Goal: Information Seeking & Learning: Find specific fact

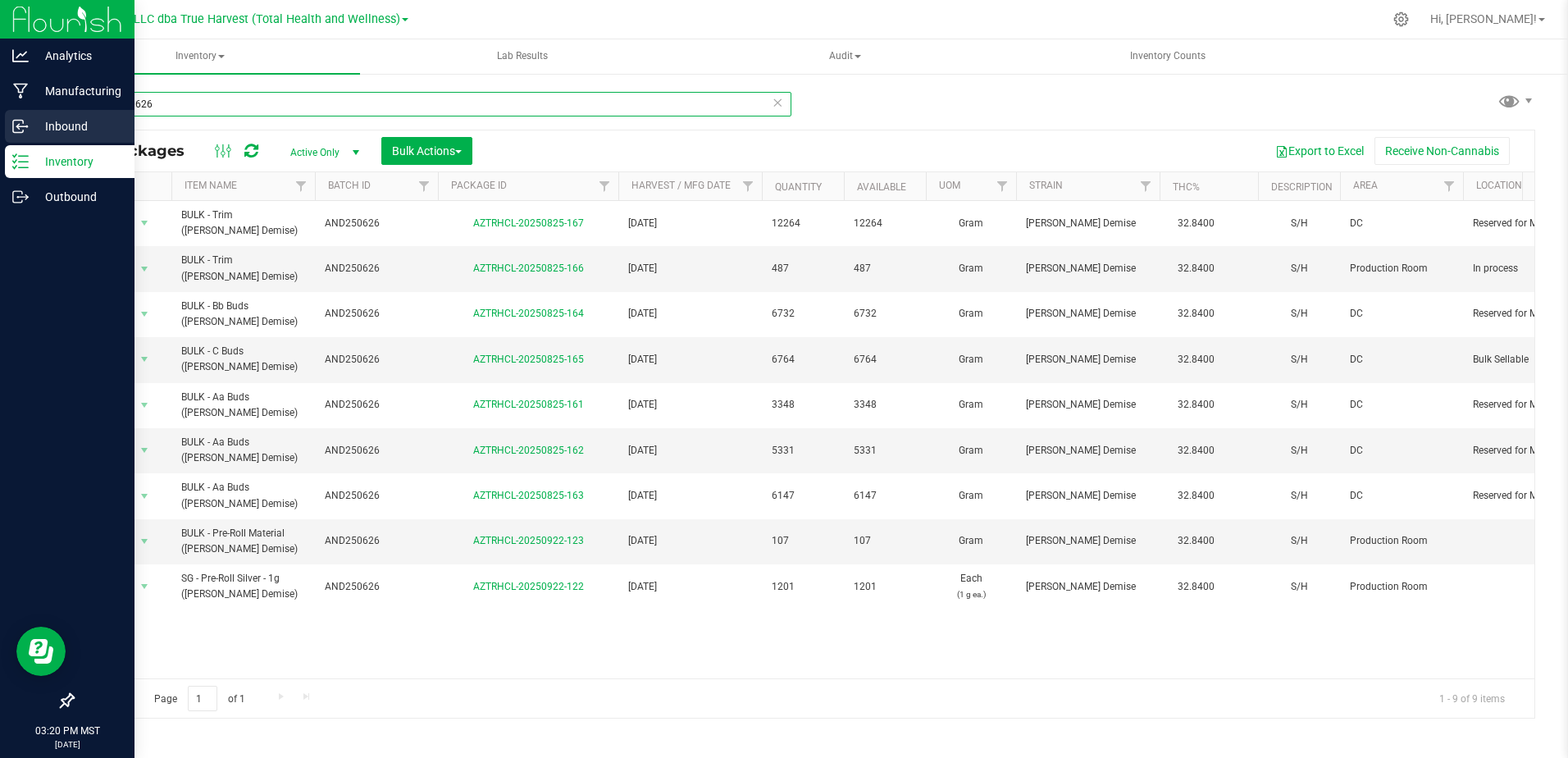
drag, startPoint x: 176, startPoint y: 107, endPoint x: 30, endPoint y: 126, distance: 147.2
click at [30, 126] on div "Analytics Manufacturing Inbound Inventory Outbound 03:20 PM MST [DATE] 09/22 DX…" at bounding box center [784, 379] width 1568 height 758
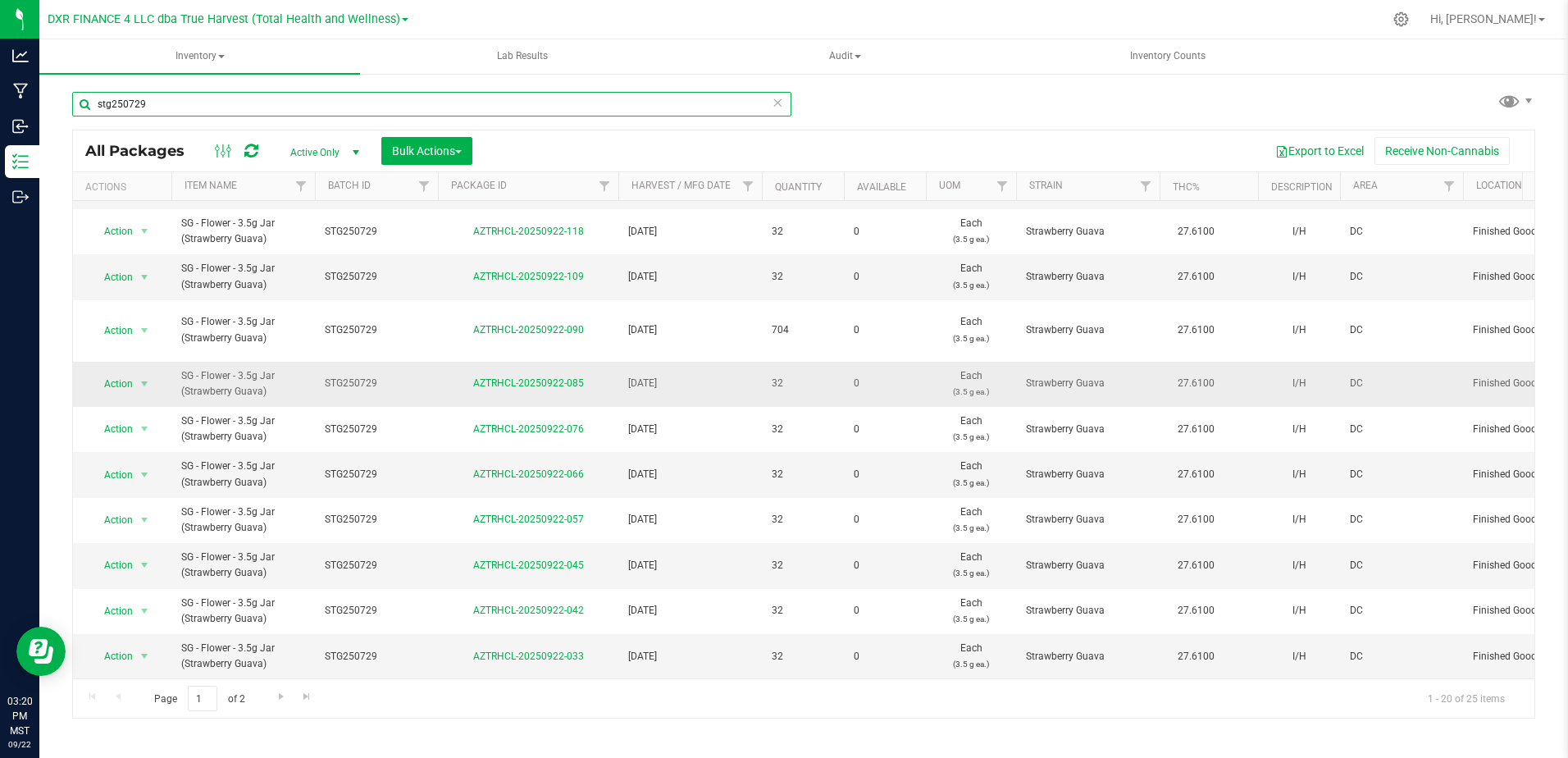
scroll to position [458, 0]
type input "stg250729"
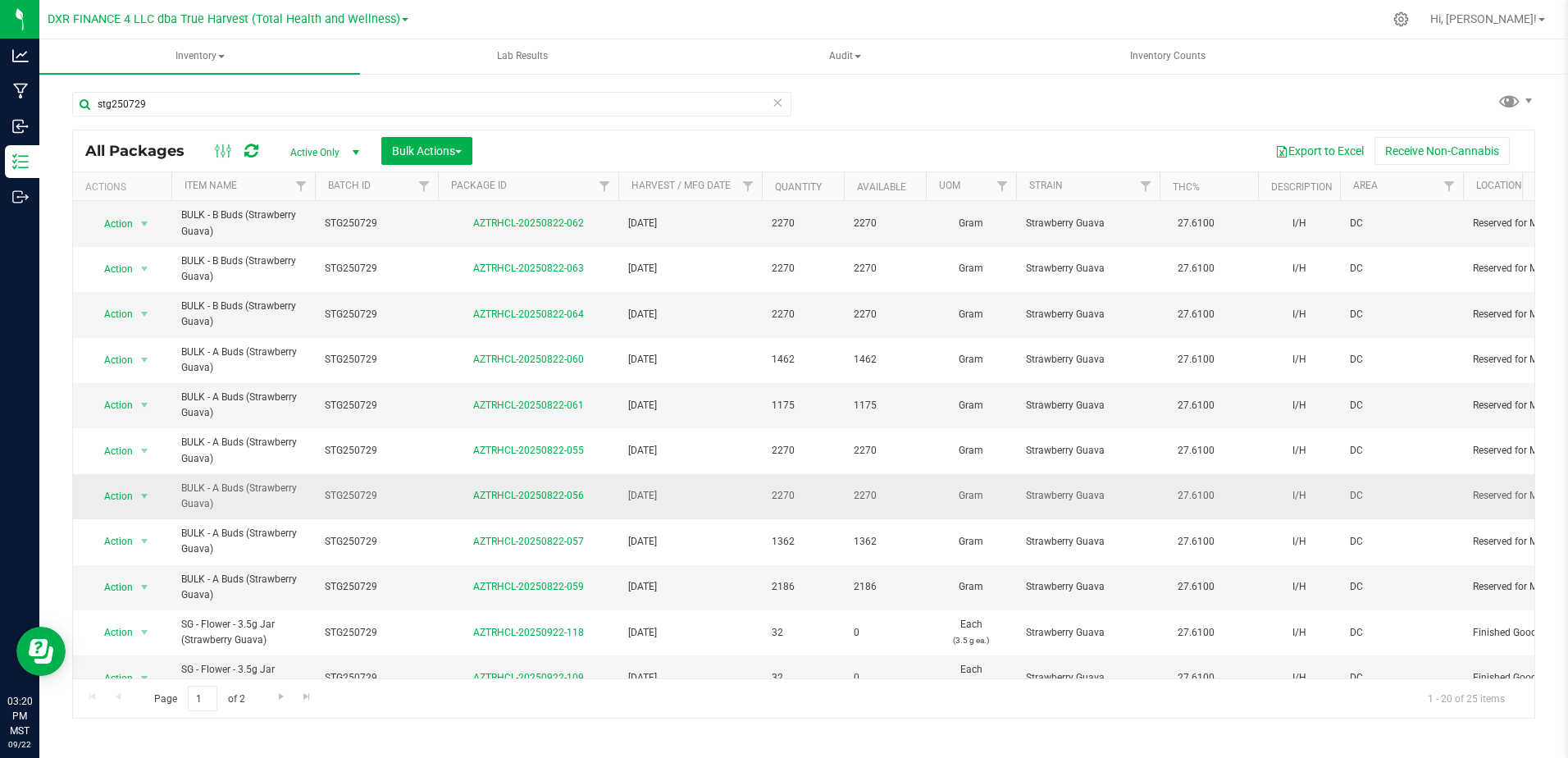
scroll to position [0, 0]
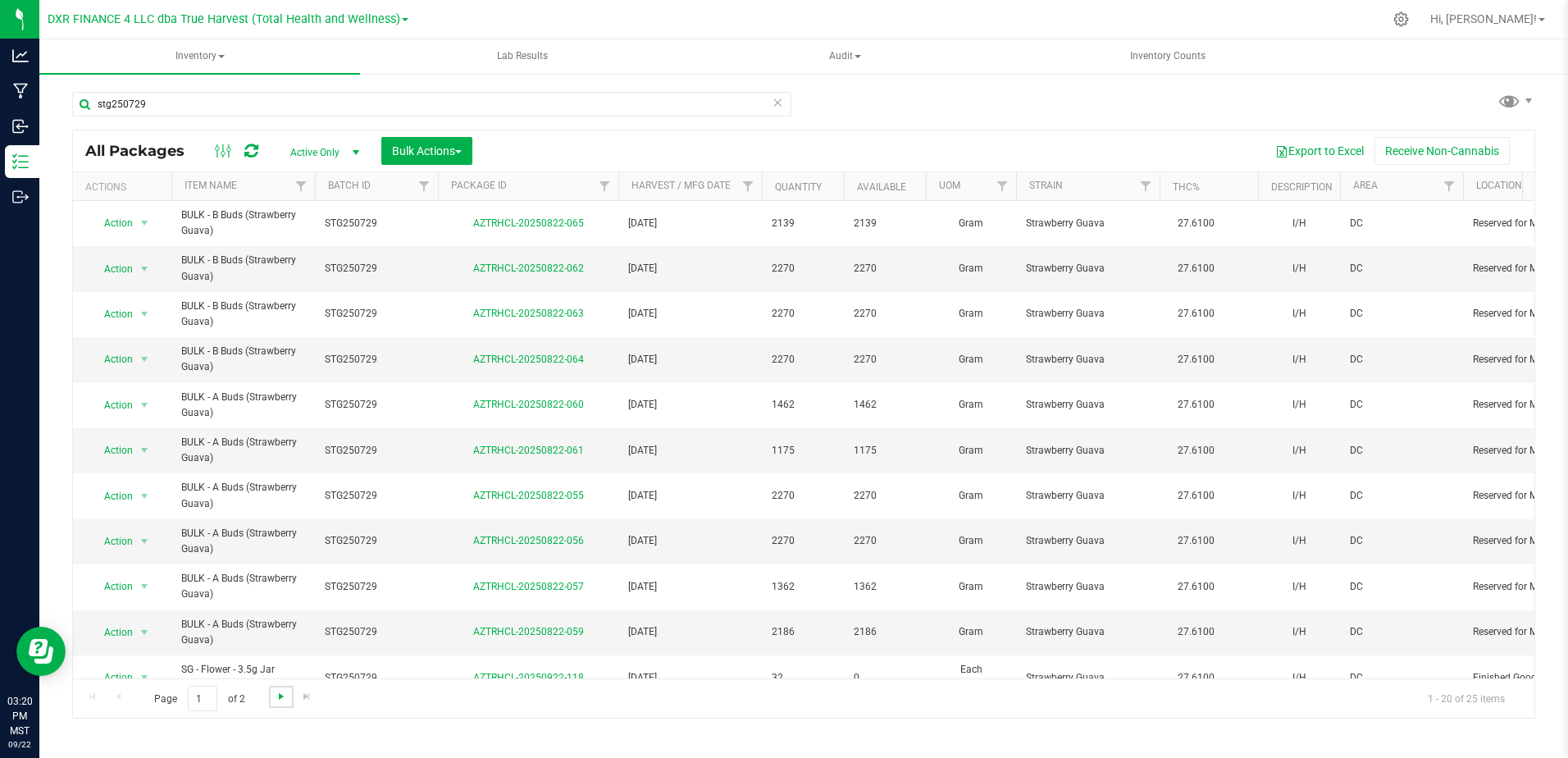
click at [279, 691] on span "Go to the next page" at bounding box center [281, 696] width 13 height 13
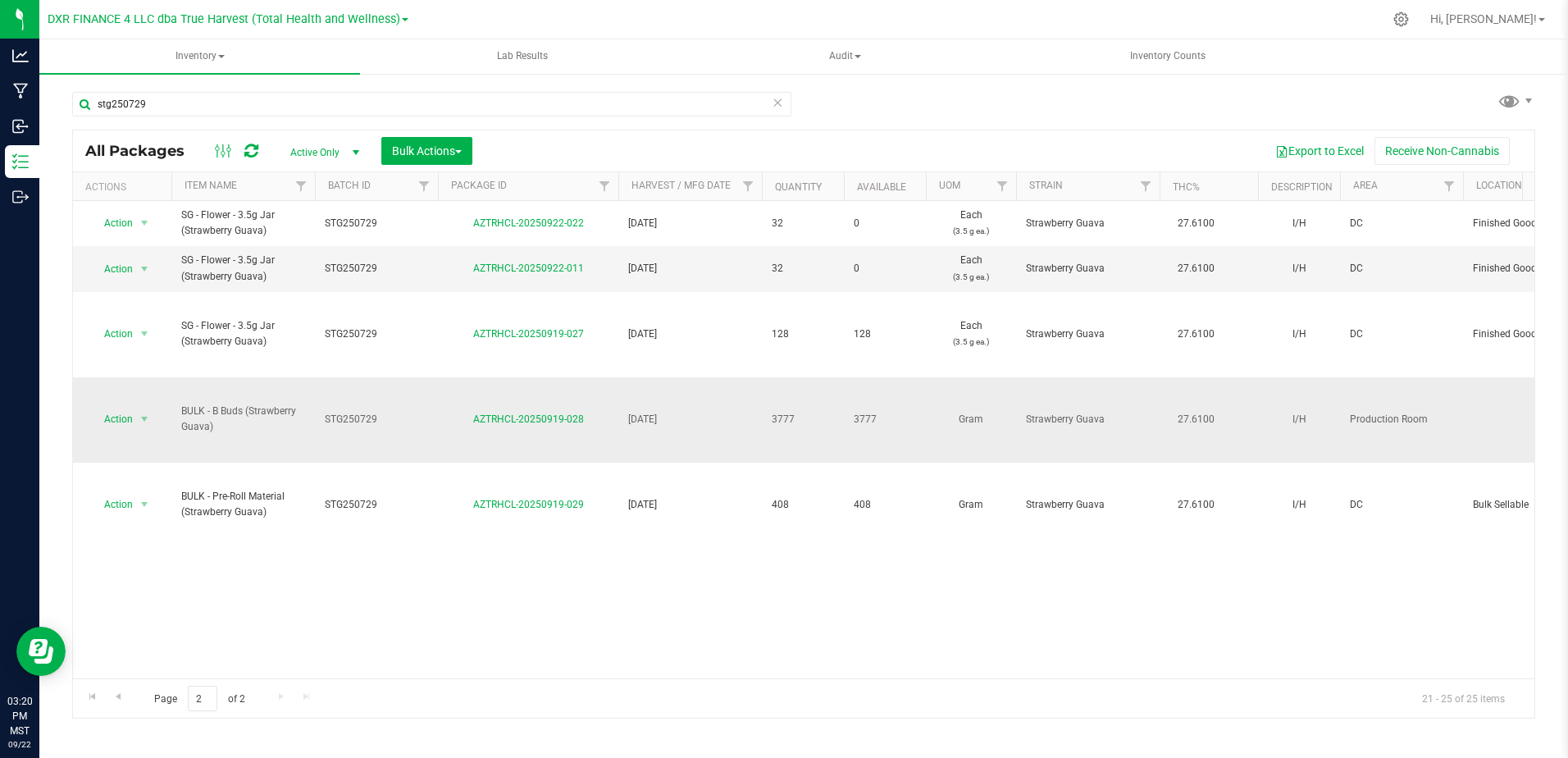
drag, startPoint x: 212, startPoint y: 426, endPoint x: 173, endPoint y: 412, distance: 41.4
click at [173, 412] on td "BULK - B Buds (Strawberry Guava)" at bounding box center [243, 420] width 143 height 86
copy span "BULK - B Buds (Strawberry Guava)"
drag, startPoint x: 585, startPoint y: 418, endPoint x: 470, endPoint y: 421, distance: 115.0
click at [470, 421] on div "AZTRHCL-20250919-028" at bounding box center [528, 419] width 185 height 16
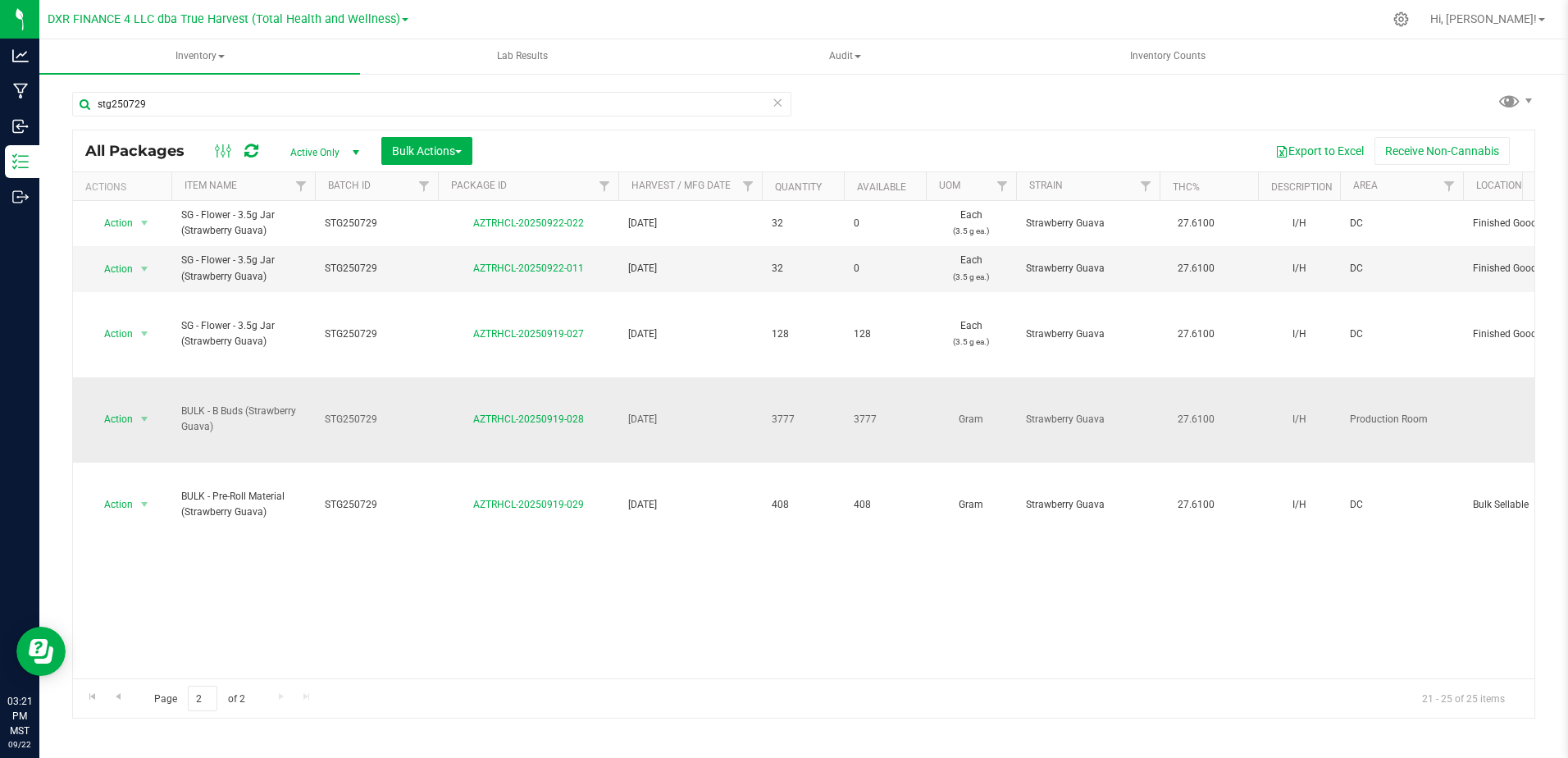
copy link "AZTRHCL-20250919-028"
click at [802, 35] on nav "DXR FINANCE 4 LLC dba True Harvest (Total Health and Wellness) DXR FINANCE 4 LL…" at bounding box center [803, 20] width 1528 height 40
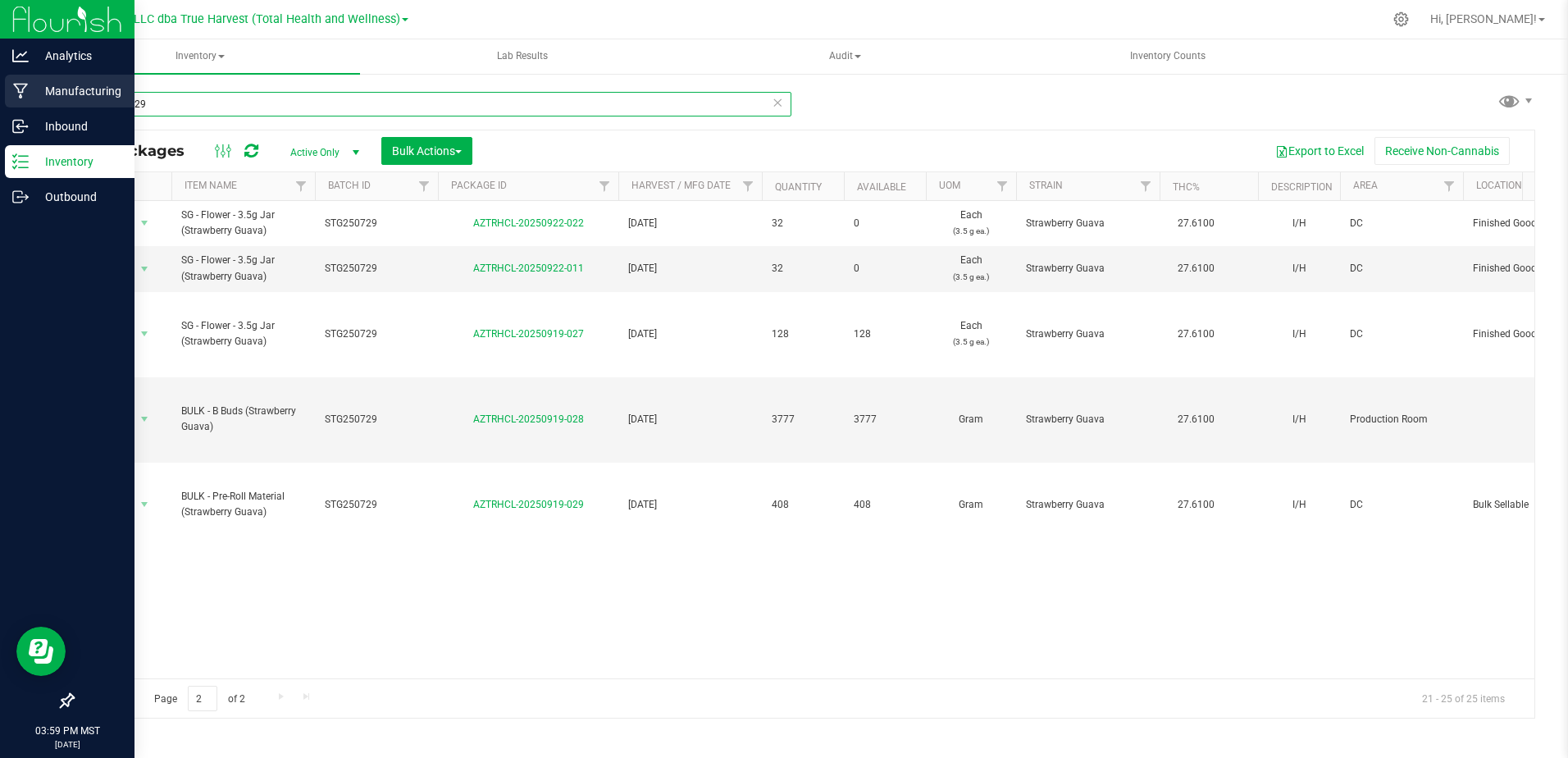
drag, startPoint x: 182, startPoint y: 106, endPoint x: 28, endPoint y: 106, distance: 154.0
click at [28, 106] on div "Analytics Manufacturing Inbound Inventory Outbound 03:59 PM MST [DATE] 09/22 DX…" at bounding box center [784, 379] width 1568 height 758
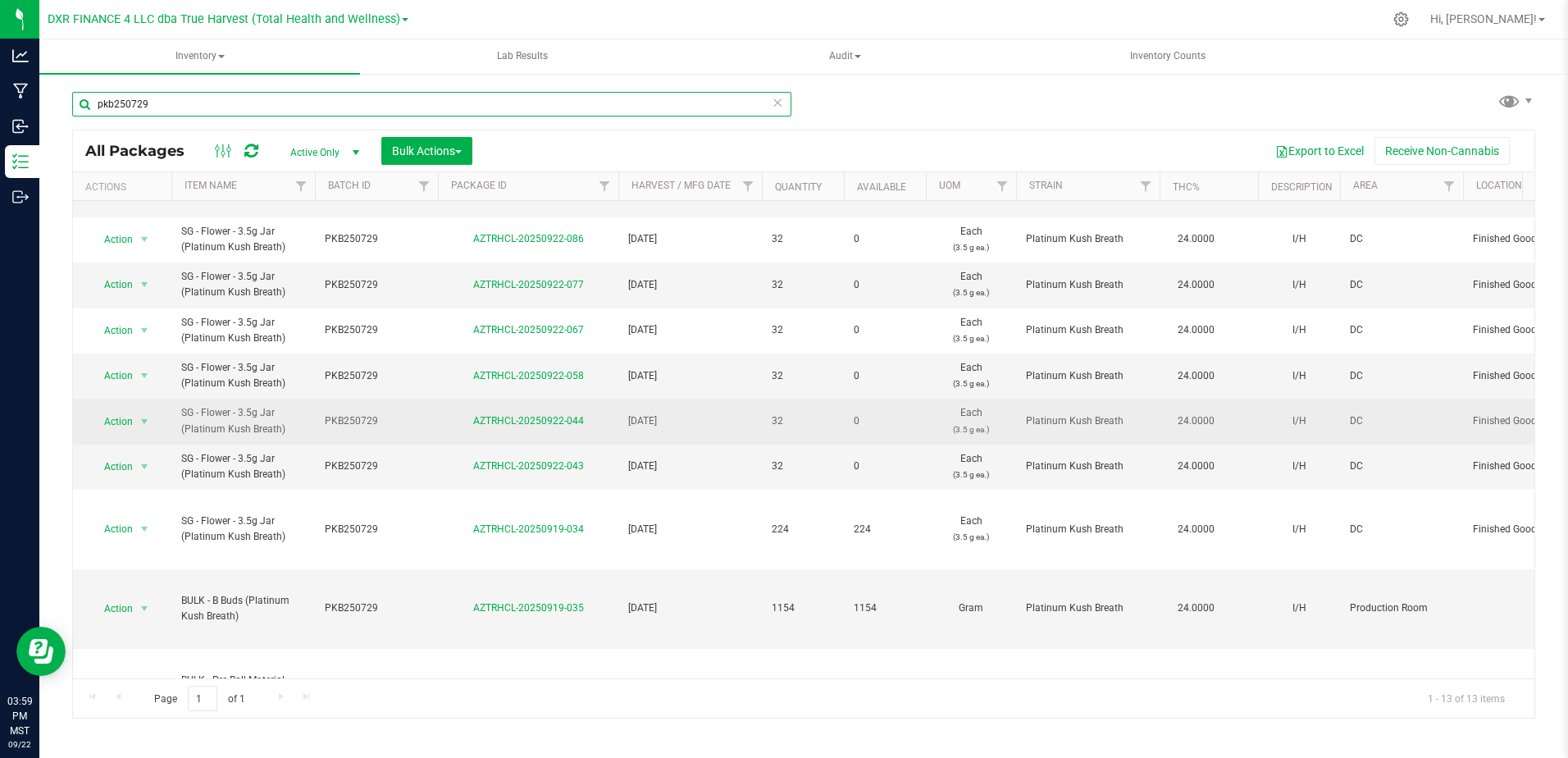
scroll to position [243, 0]
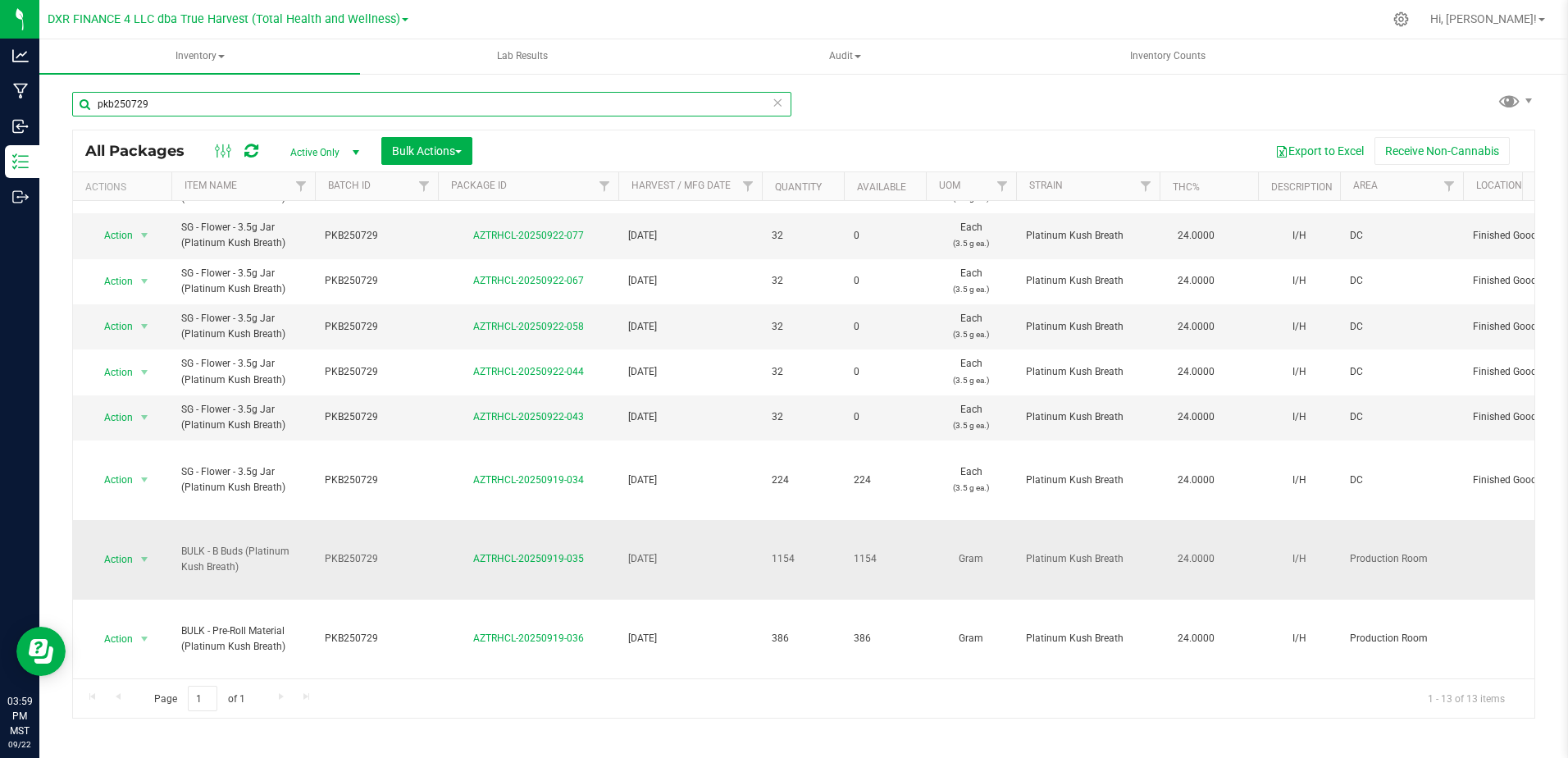
type input "pkb250729"
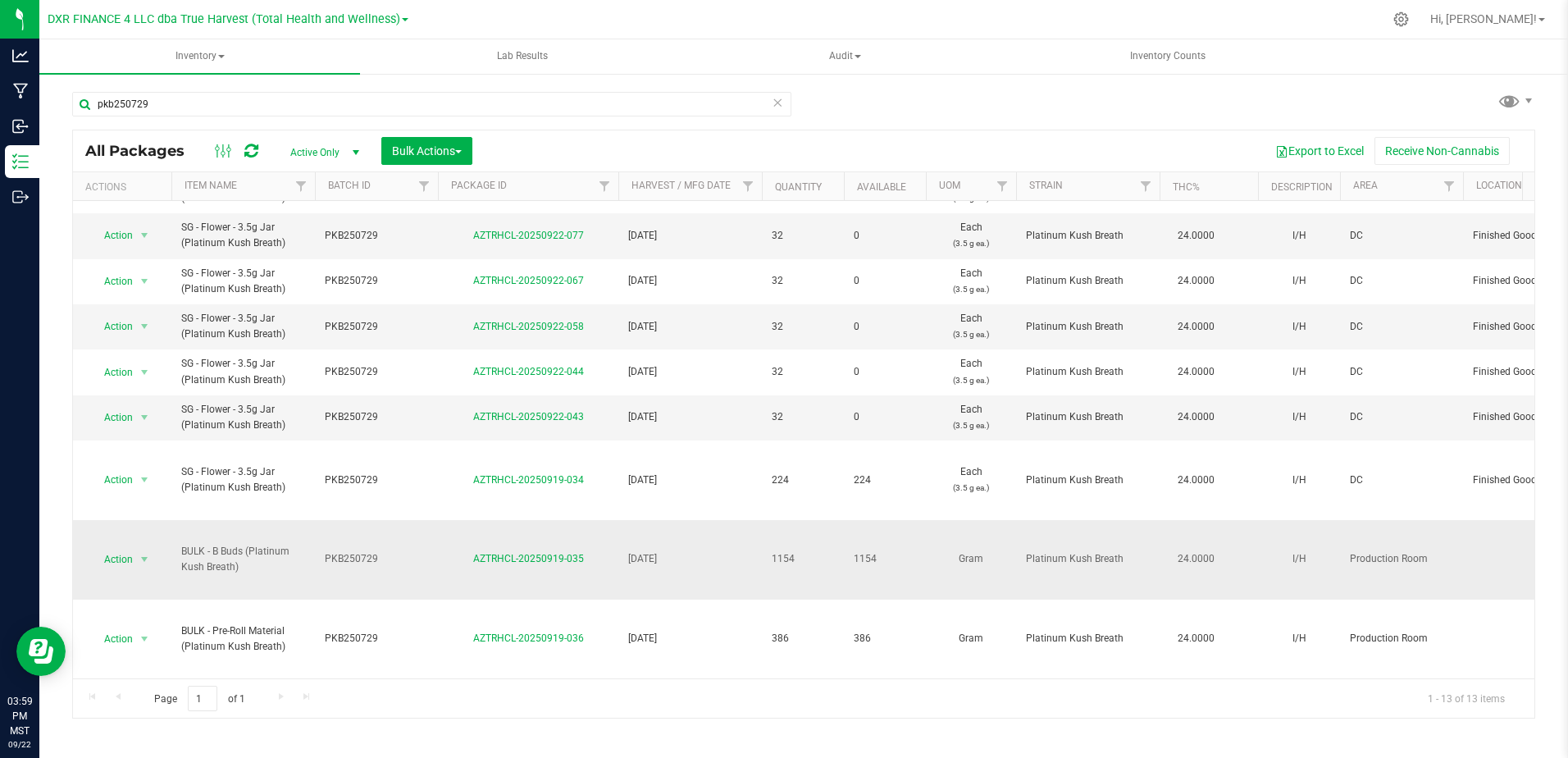
drag, startPoint x: 259, startPoint y: 558, endPoint x: 177, endPoint y: 538, distance: 84.4
click at [177, 538] on td "BULK - B Buds (Platinum Kush Breath)" at bounding box center [243, 560] width 143 height 80
copy span "BULK - B Buds (Platinum Kush Breath)"
drag, startPoint x: 590, startPoint y: 546, endPoint x: 447, endPoint y: 546, distance: 143.0
click at [448, 551] on div "AZTRHCL-20250919-035" at bounding box center [528, 559] width 185 height 16
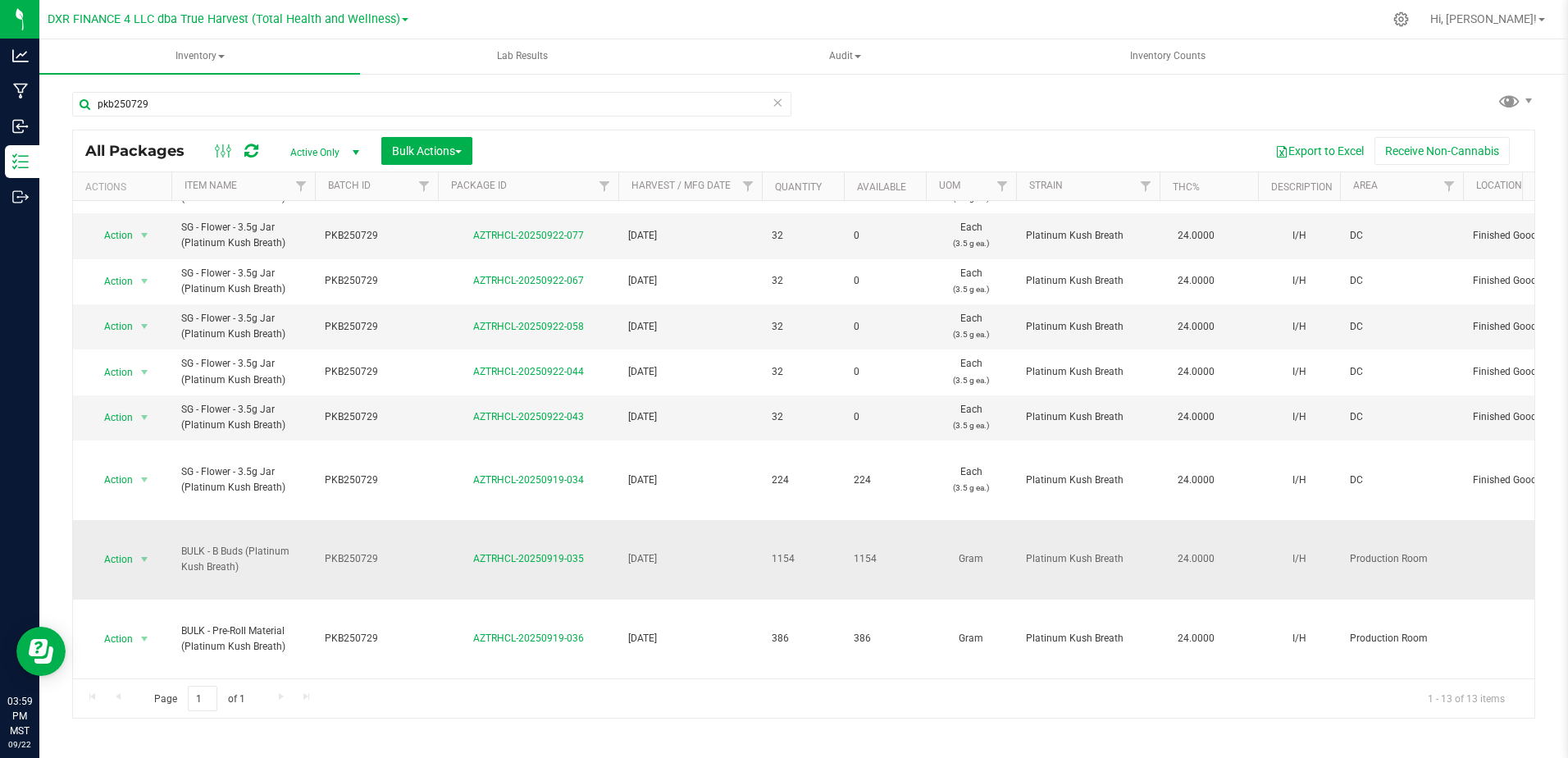
copy link "AZTRHCL-20250919-035"
